Goal: Task Accomplishment & Management: Use online tool/utility

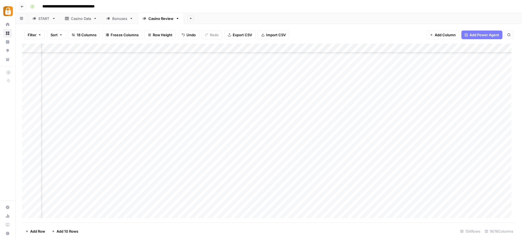
scroll to position [1064, 585]
click at [86, 23] on link "Casino Data" at bounding box center [80, 18] width 41 height 11
click at [322, 205] on div "Add Column" at bounding box center [269, 133] width 494 height 178
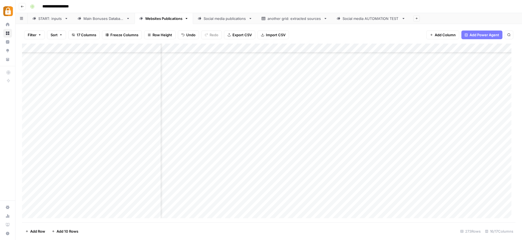
scroll to position [2354, 392]
click at [59, 19] on div "START: inputs" at bounding box center [50, 18] width 24 height 5
click at [47, 218] on div "Add Column" at bounding box center [269, 133] width 494 height 178
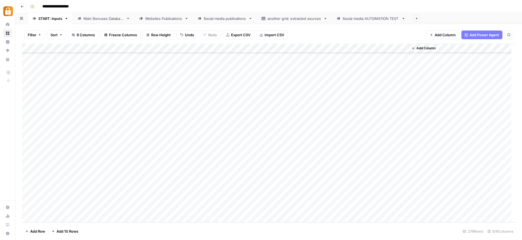
click at [47, 218] on div "Add Column" at bounding box center [269, 133] width 494 height 178
click at [100, 178] on div "Add Column" at bounding box center [269, 133] width 494 height 178
click at [99, 179] on div "Add Column" at bounding box center [269, 133] width 494 height 178
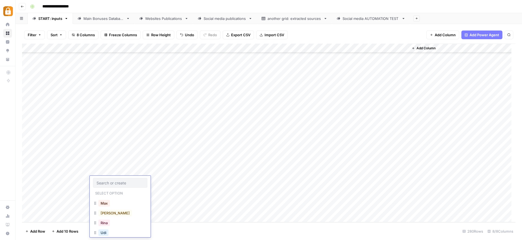
scroll to position [18, 0]
click at [107, 232] on button "Julie" at bounding box center [114, 232] width 33 height 7
click at [146, 182] on div "Add Column" at bounding box center [269, 133] width 494 height 178
click at [194, 180] on div "Add Column" at bounding box center [269, 133] width 494 height 178
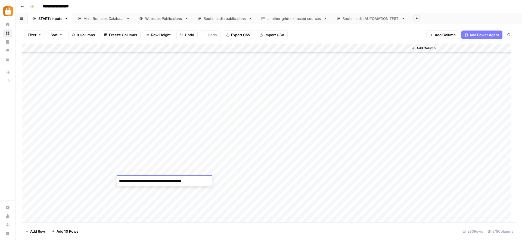
paste textarea "**********"
type textarea "**********"
click at [261, 188] on div "Add Column" at bounding box center [269, 133] width 494 height 178
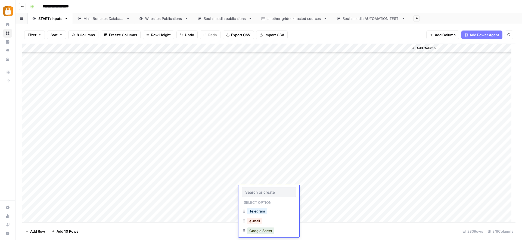
click at [259, 179] on div "Add Column" at bounding box center [269, 133] width 494 height 178
click at [256, 218] on button "WP" at bounding box center [252, 217] width 10 height 7
click at [378, 179] on div "Add Column" at bounding box center [269, 133] width 494 height 178
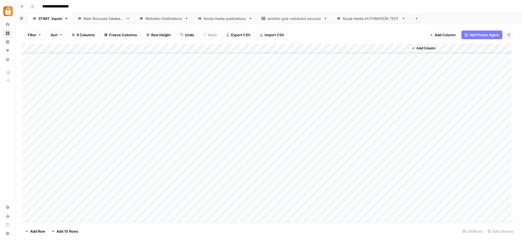
click at [97, 18] on div "Main Bonuses Database" at bounding box center [104, 18] width 41 height 5
click at [134, 205] on div "Add Column" at bounding box center [269, 133] width 494 height 178
type textarea "***"
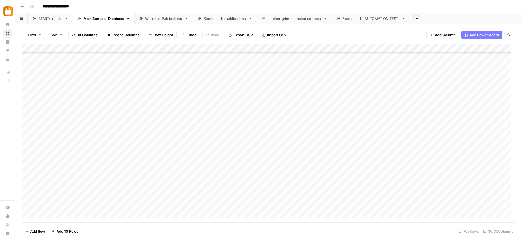
click at [247, 184] on div "Add Column" at bounding box center [269, 133] width 494 height 178
click at [242, 201] on div "Add Column" at bounding box center [269, 133] width 494 height 178
click at [323, 204] on div "Add Column" at bounding box center [269, 133] width 494 height 178
click at [166, 18] on div "Websites Publications" at bounding box center [163, 18] width 37 height 5
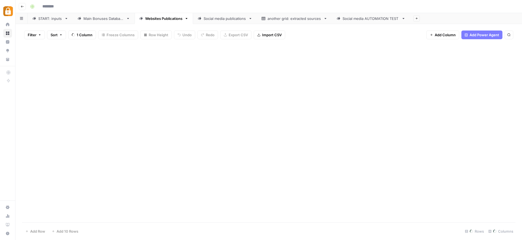
type input "**********"
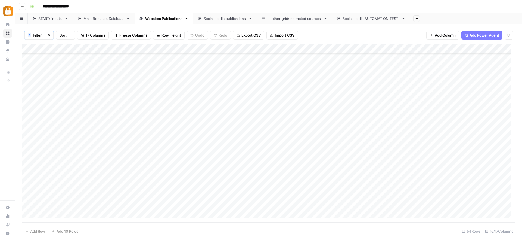
click at [109, 19] on div "Main Bonuses Database" at bounding box center [104, 18] width 41 height 5
click at [133, 203] on div "Add Column" at bounding box center [269, 133] width 494 height 178
click at [153, 18] on div "Websites Publications" at bounding box center [163, 18] width 37 height 5
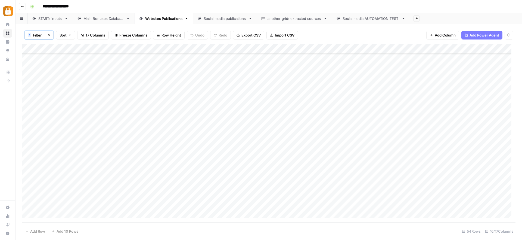
scroll to position [334, 0]
click at [91, 16] on div "Main Bonuses Database" at bounding box center [104, 18] width 41 height 5
click at [158, 18] on div "Websites Publications" at bounding box center [163, 18] width 37 height 5
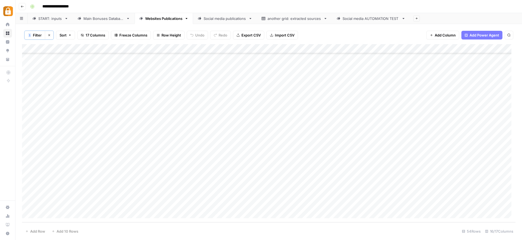
click at [68, 215] on div "Add Column" at bounding box center [269, 133] width 494 height 178
click at [109, 21] on div "Main Bonuses Database" at bounding box center [104, 18] width 41 height 5
click at [26, 204] on div "Add Column" at bounding box center [269, 133] width 494 height 178
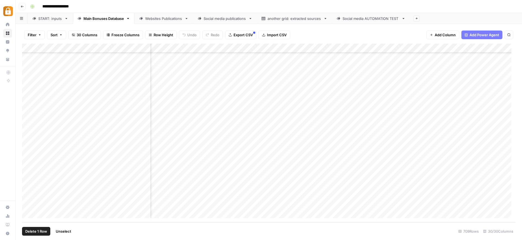
scroll to position [6400, 1095]
click at [152, 19] on div "Websites Publications" at bounding box center [163, 18] width 37 height 5
click at [109, 17] on div "Main Bonuses Database" at bounding box center [104, 18] width 41 height 5
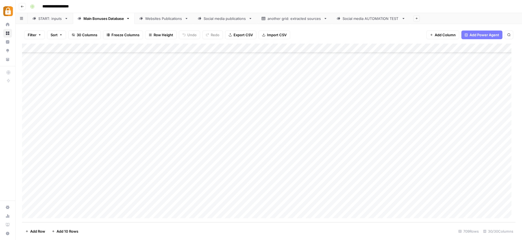
click at [394, 208] on div "Add Column" at bounding box center [269, 133] width 494 height 178
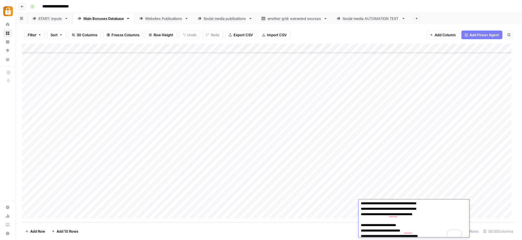
scroll to position [0, 0]
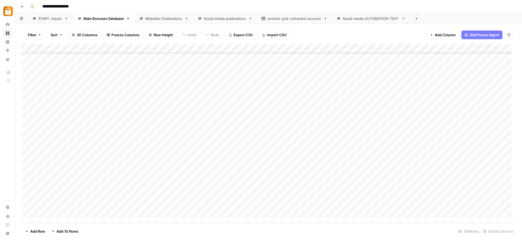
click at [268, 202] on div "Add Column" at bounding box center [269, 133] width 494 height 178
click at [352, 205] on div "Add Column" at bounding box center [269, 133] width 494 height 178
click at [173, 17] on div "Websites Publications" at bounding box center [163, 18] width 37 height 5
click at [70, 215] on div "Add Column" at bounding box center [269, 133] width 494 height 178
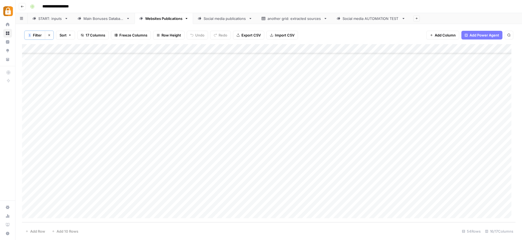
click at [175, 213] on div "Add Column" at bounding box center [269, 133] width 494 height 178
click at [214, 213] on div "Add Column" at bounding box center [269, 133] width 494 height 178
click at [101, 18] on div "Main Bonuses Database" at bounding box center [104, 18] width 41 height 5
click at [128, 204] on div "Add Column" at bounding box center [269, 133] width 494 height 178
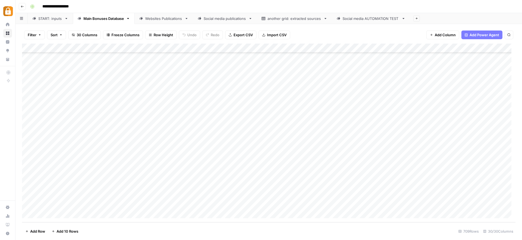
click at [354, 204] on div "Add Column" at bounding box center [269, 133] width 494 height 178
click at [168, 18] on div "Websites Publications" at bounding box center [163, 18] width 37 height 5
click at [218, 214] on div "Add Column" at bounding box center [269, 133] width 494 height 178
click at [109, 18] on div "Main Bonuses Database" at bounding box center [104, 18] width 41 height 5
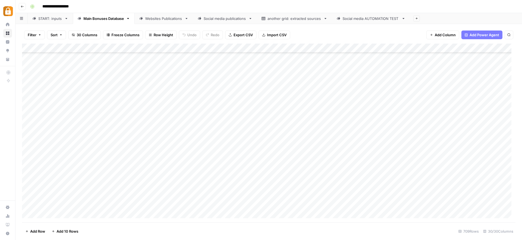
scroll to position [6400, 0]
click at [128, 205] on div "Add Column" at bounding box center [269, 133] width 494 height 178
click at [119, 204] on textarea "**********" at bounding box center [152, 205] width 87 height 8
type textarea "**********"
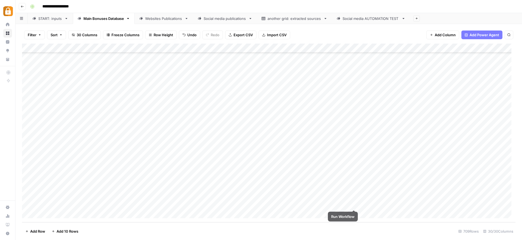
click at [354, 205] on div "Add Column" at bounding box center [269, 133] width 494 height 178
click at [177, 18] on div "Websites Publications" at bounding box center [163, 18] width 37 height 5
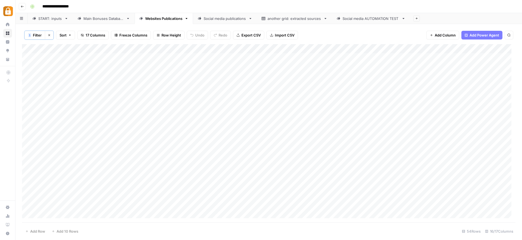
scroll to position [334, 0]
click at [285, 210] on div "Add Column" at bounding box center [269, 133] width 494 height 178
click at [291, 198] on div "Add Column" at bounding box center [269, 133] width 494 height 178
click at [311, 211] on div "Add Column" at bounding box center [269, 133] width 494 height 178
click at [306, 193] on div "Add Column" at bounding box center [269, 133] width 494 height 178
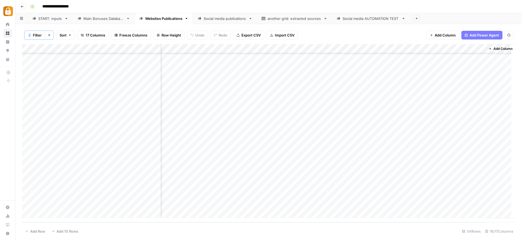
scroll to position [334, 0]
click at [107, 19] on div "Main Bonuses Database" at bounding box center [104, 18] width 41 height 5
click at [174, 199] on div "Add Column" at bounding box center [269, 133] width 494 height 178
click at [175, 205] on div "Add Column" at bounding box center [269, 133] width 494 height 178
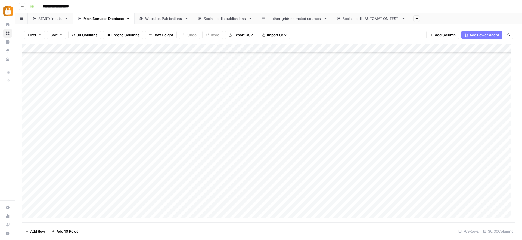
click at [175, 205] on div "Add Column" at bounding box center [269, 133] width 494 height 178
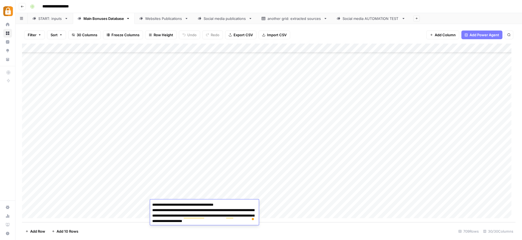
click at [324, 214] on div "Add Column" at bounding box center [269, 133] width 494 height 178
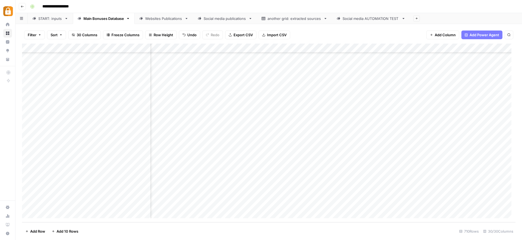
scroll to position [6410, 0]
click at [184, 193] on div "Add Column" at bounding box center [269, 133] width 494 height 178
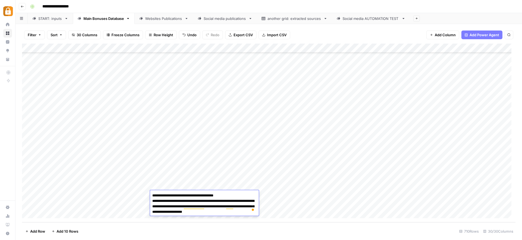
drag, startPoint x: 153, startPoint y: 194, endPoint x: 253, endPoint y: 223, distance: 104.1
click at [253, 223] on body "**********" at bounding box center [261, 120] width 522 height 240
drag, startPoint x: 271, startPoint y: 193, endPoint x: 273, endPoint y: 201, distance: 8.3
click at [271, 193] on div "Add Column" at bounding box center [269, 133] width 494 height 178
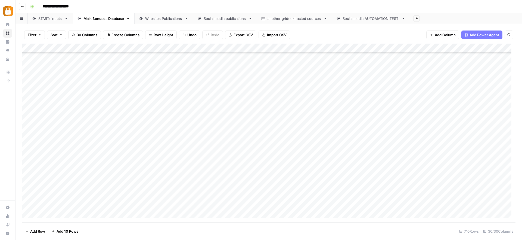
click at [260, 8] on div "**********" at bounding box center [272, 6] width 489 height 9
click at [265, 185] on div "Add Column" at bounding box center [269, 133] width 494 height 178
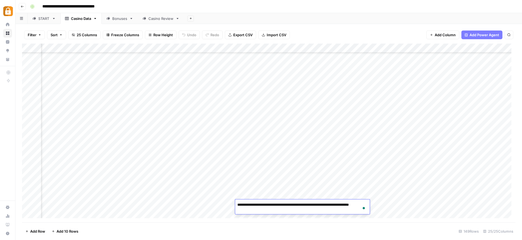
scroll to position [1222, 803]
click at [313, 9] on div "**********" at bounding box center [272, 6] width 489 height 9
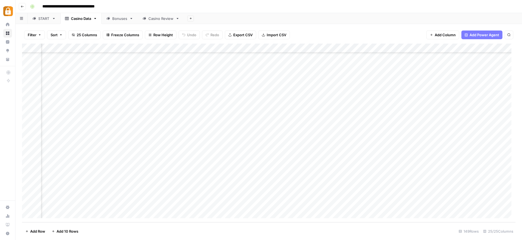
scroll to position [1222, 0]
click at [42, 20] on div "START" at bounding box center [43, 18] width 11 height 5
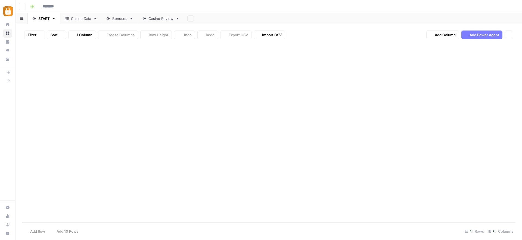
type input "**********"
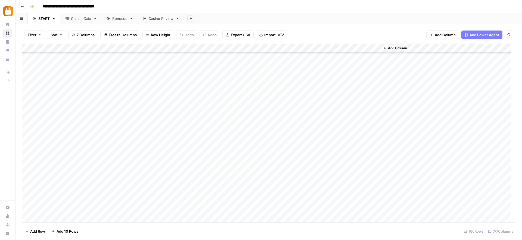
scroll to position [90, 0]
